Goal: Information Seeking & Learning: Learn about a topic

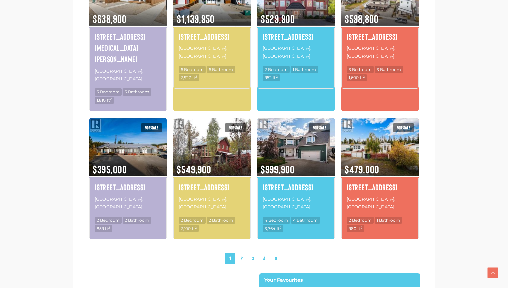
scroll to position [632, 0]
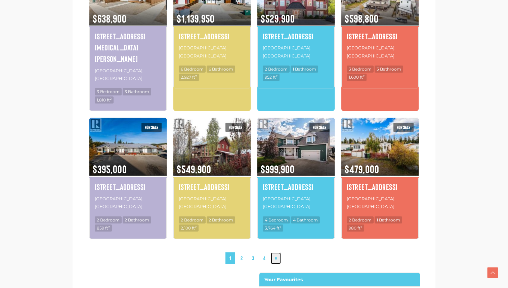
click at [276, 252] on link "»" at bounding box center [276, 258] width 10 height 12
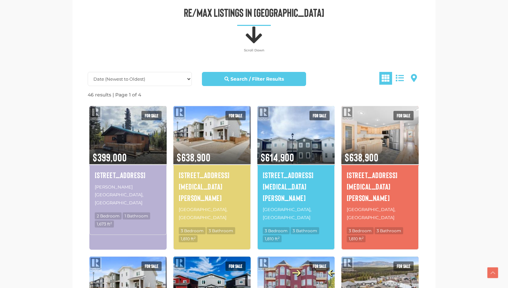
scroll to position [340, 0]
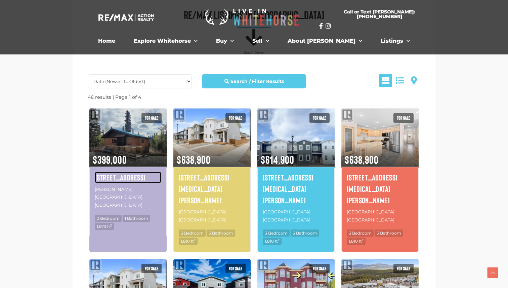
click at [148, 180] on h4 "119 Alsek Crescent" at bounding box center [128, 177] width 67 height 11
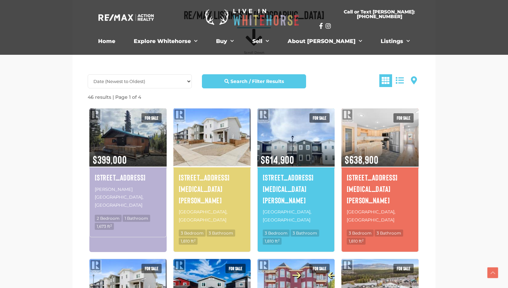
click at [230, 146] on img at bounding box center [211, 137] width 77 height 60
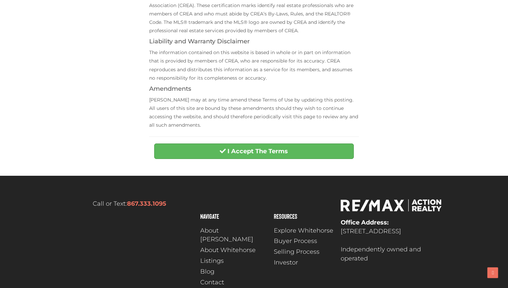
scroll to position [285, 0]
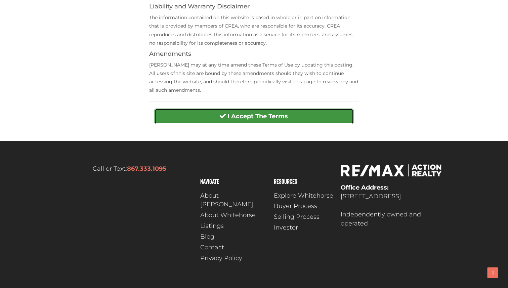
click at [250, 116] on strong "I Accept The Terms" at bounding box center [257, 116] width 60 height 7
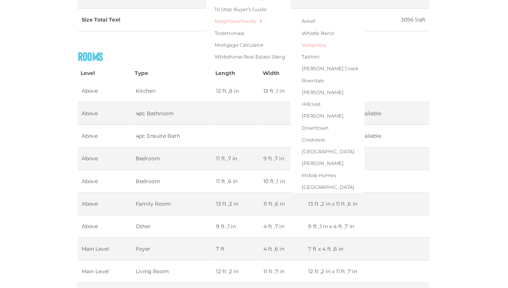
scroll to position [1166, 0]
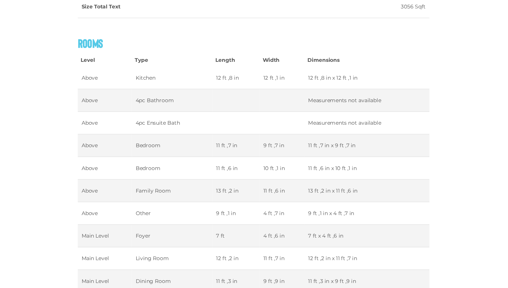
click at [174, 64] on h3 "Rooms" at bounding box center [253, 66] width 319 height 12
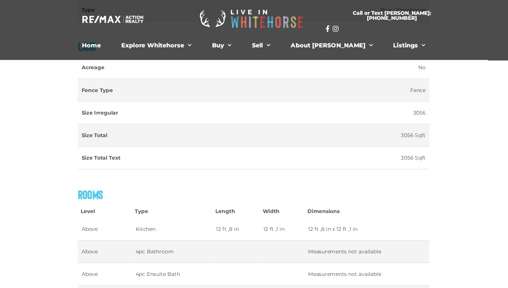
scroll to position [1052, 0]
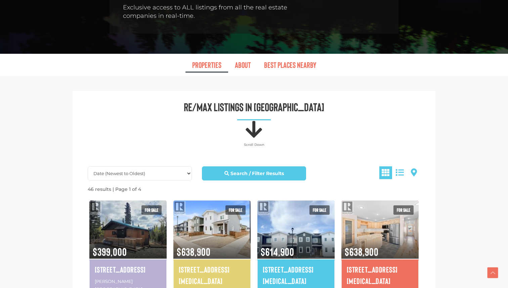
scroll to position [316, 0]
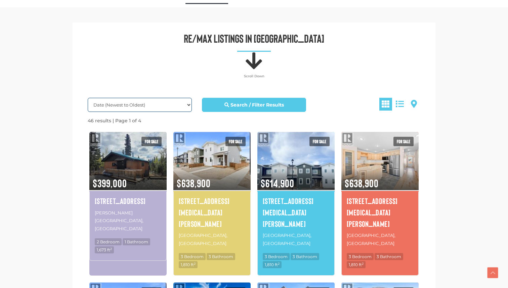
click at [188, 105] on select "Date (Newest to Oldest) Date (Oldest to Newest) Price (Highest to Lowest) Price…" at bounding box center [140, 105] width 104 height 14
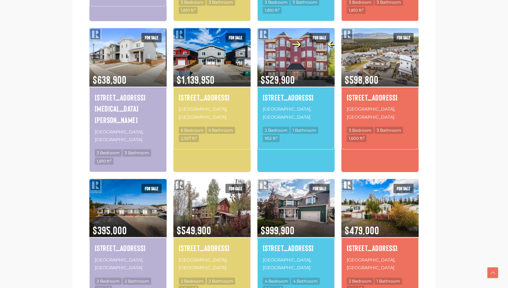
scroll to position [577, 0]
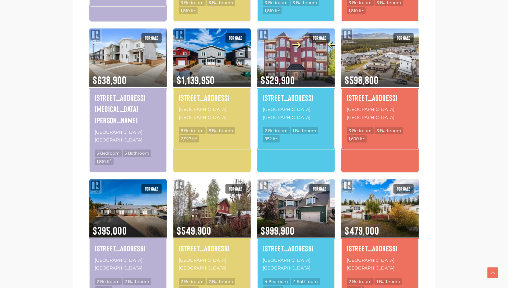
scroll to position [573, 0]
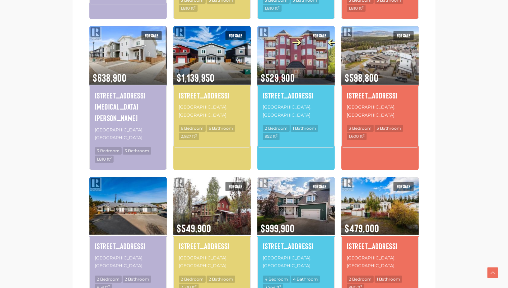
click at [130, 176] on img at bounding box center [127, 206] width 77 height 60
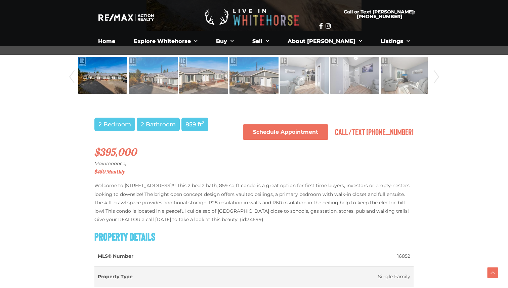
scroll to position [338, 0]
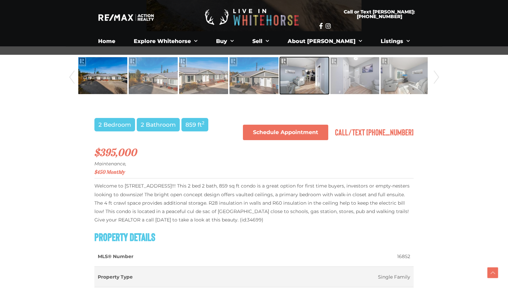
click at [311, 80] on img at bounding box center [304, 75] width 49 height 38
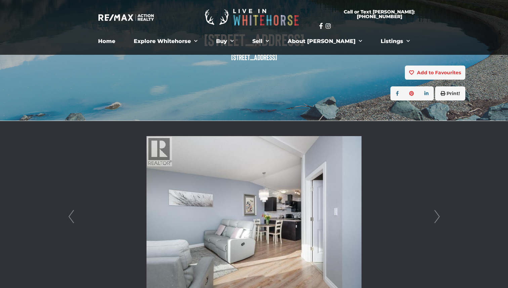
scroll to position [86, 0]
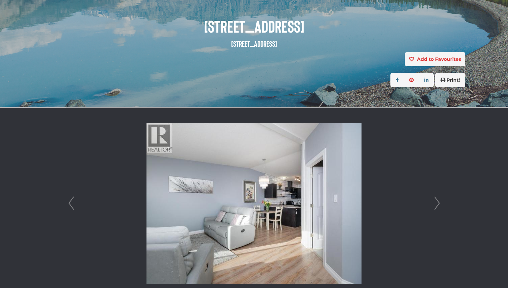
click at [434, 203] on link "Next" at bounding box center [437, 202] width 10 height 191
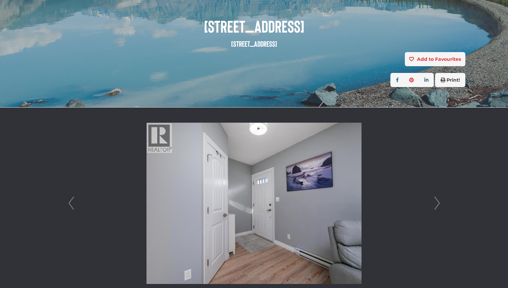
click at [434, 203] on link "Next" at bounding box center [437, 202] width 10 height 191
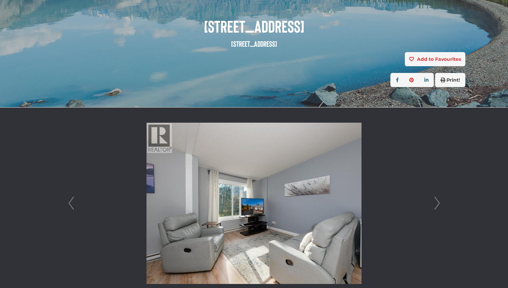
click at [434, 203] on link "Next" at bounding box center [437, 202] width 10 height 191
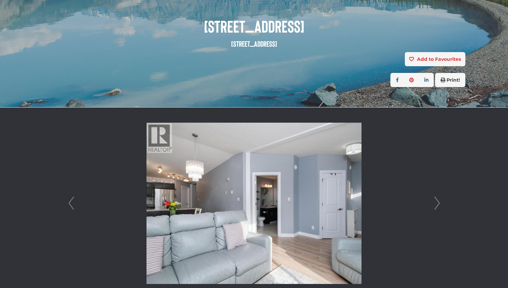
click at [434, 203] on link "Next" at bounding box center [437, 202] width 10 height 191
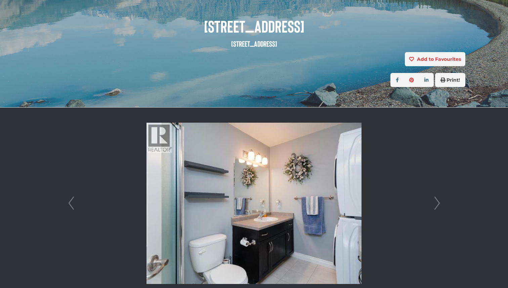
click at [434, 203] on link "Next" at bounding box center [437, 202] width 10 height 191
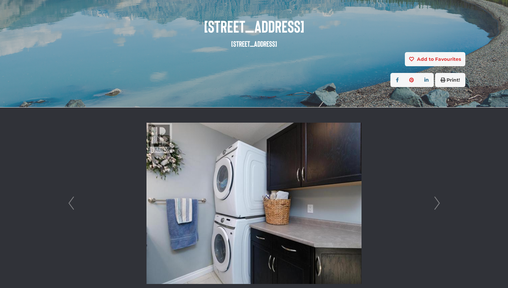
click at [434, 203] on link "Next" at bounding box center [437, 202] width 10 height 191
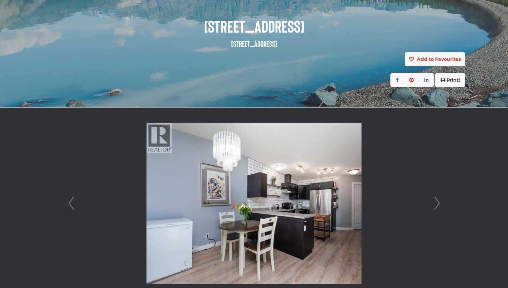
click at [434, 203] on link "Next" at bounding box center [437, 202] width 10 height 191
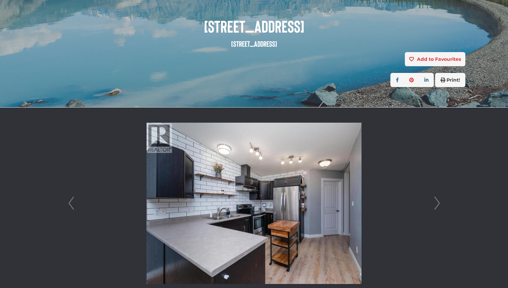
click at [434, 203] on link "Next" at bounding box center [437, 202] width 10 height 191
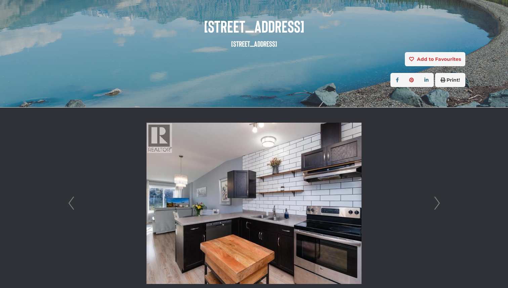
click at [434, 203] on link "Next" at bounding box center [437, 202] width 10 height 191
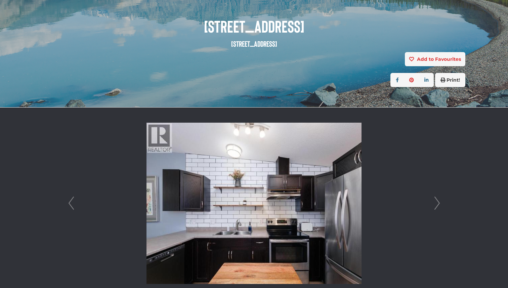
click at [434, 203] on link "Next" at bounding box center [437, 202] width 10 height 191
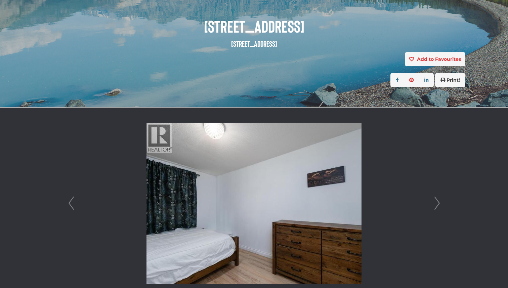
click at [434, 203] on link "Next" at bounding box center [437, 202] width 10 height 191
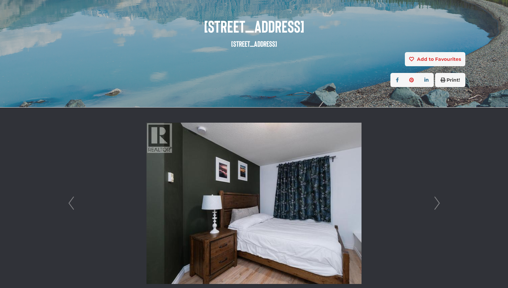
click at [434, 203] on link "Next" at bounding box center [437, 202] width 10 height 191
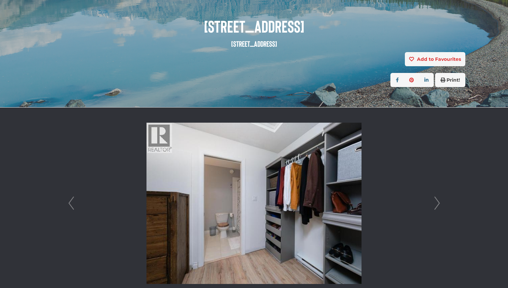
click at [434, 203] on link "Next" at bounding box center [437, 202] width 10 height 191
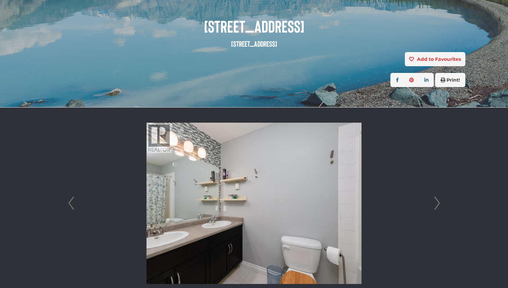
click at [434, 203] on link "Next" at bounding box center [437, 202] width 10 height 191
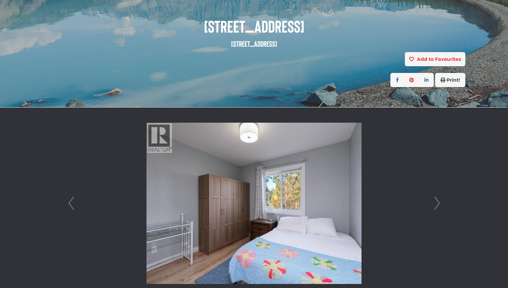
click at [434, 203] on link "Next" at bounding box center [437, 202] width 10 height 191
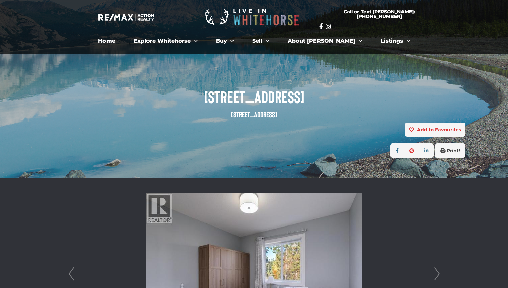
scroll to position [5, 0]
